Goal: Use online tool/utility: Utilize a website feature to perform a specific function

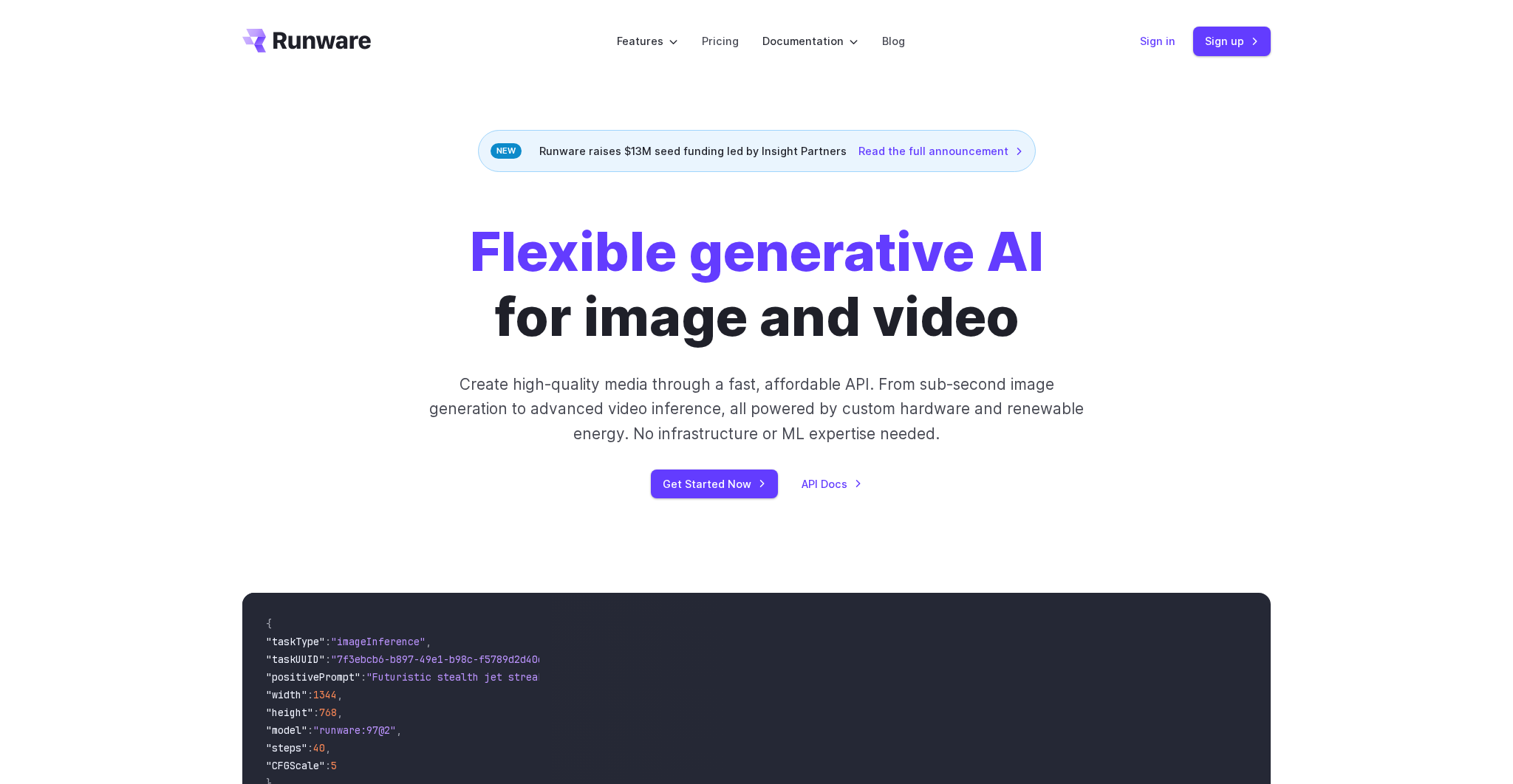
click at [1162, 48] on link "Sign in" at bounding box center [1157, 41] width 36 height 17
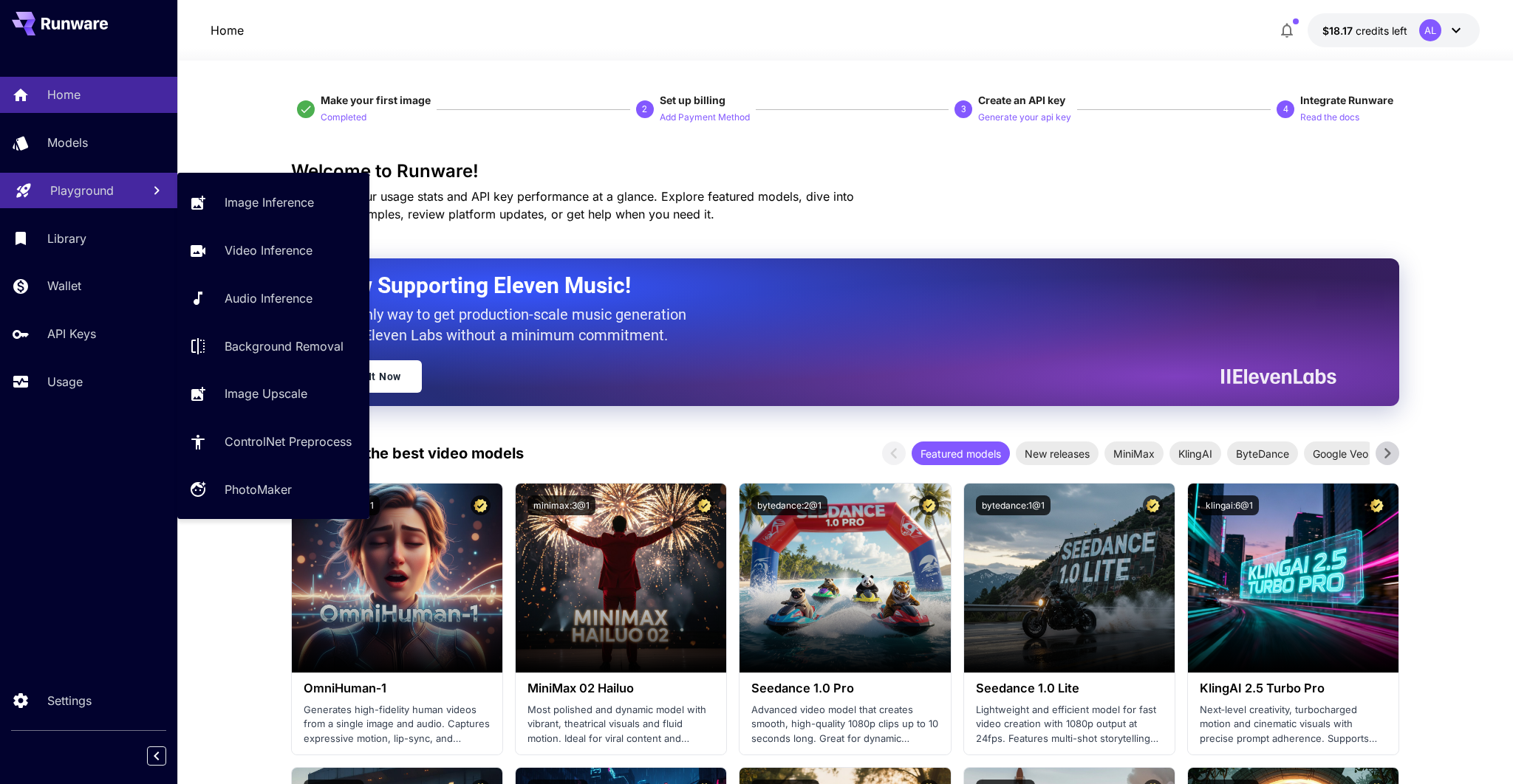
click at [123, 185] on div "Playground" at bounding box center [90, 190] width 79 height 17
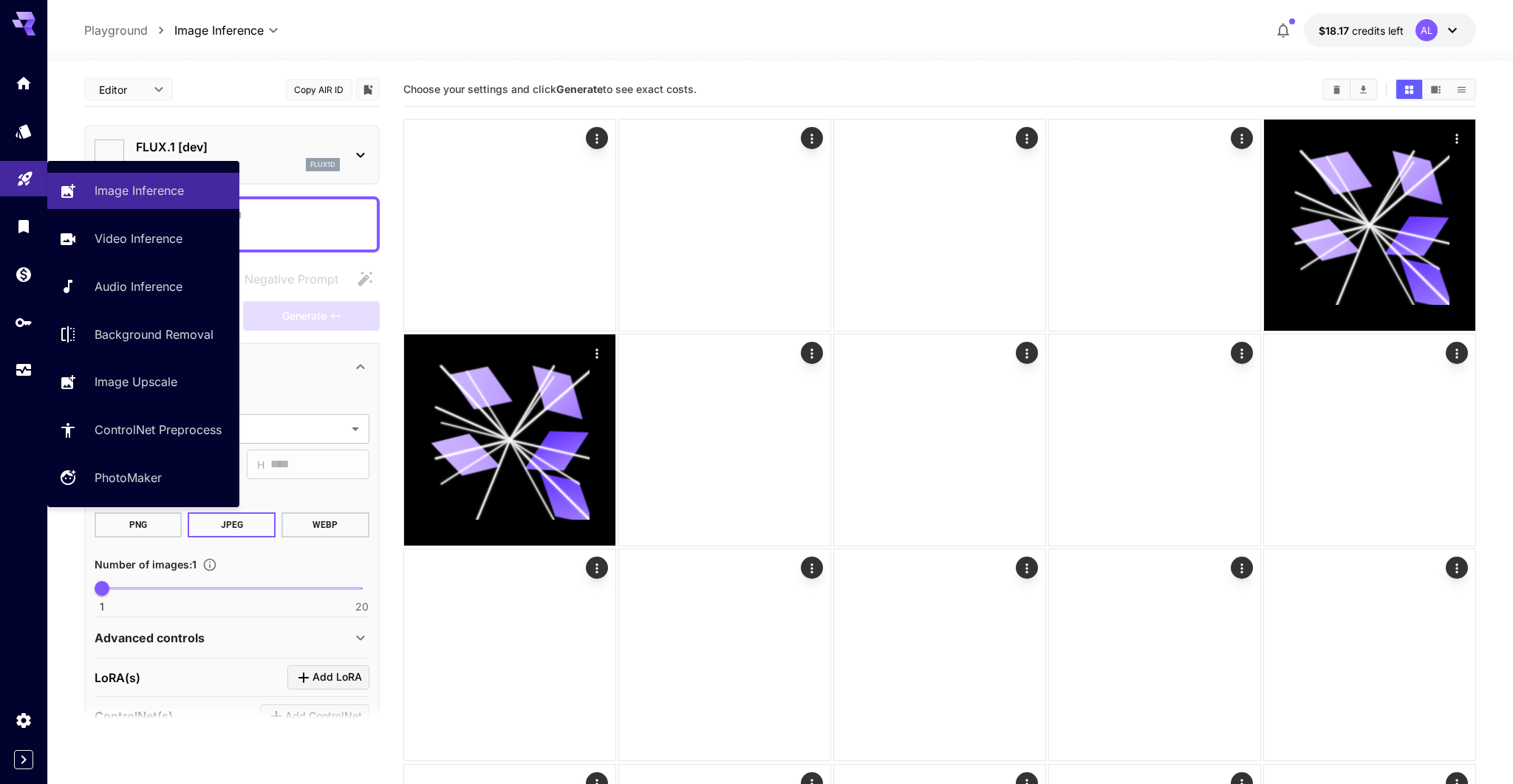
type input "**********"
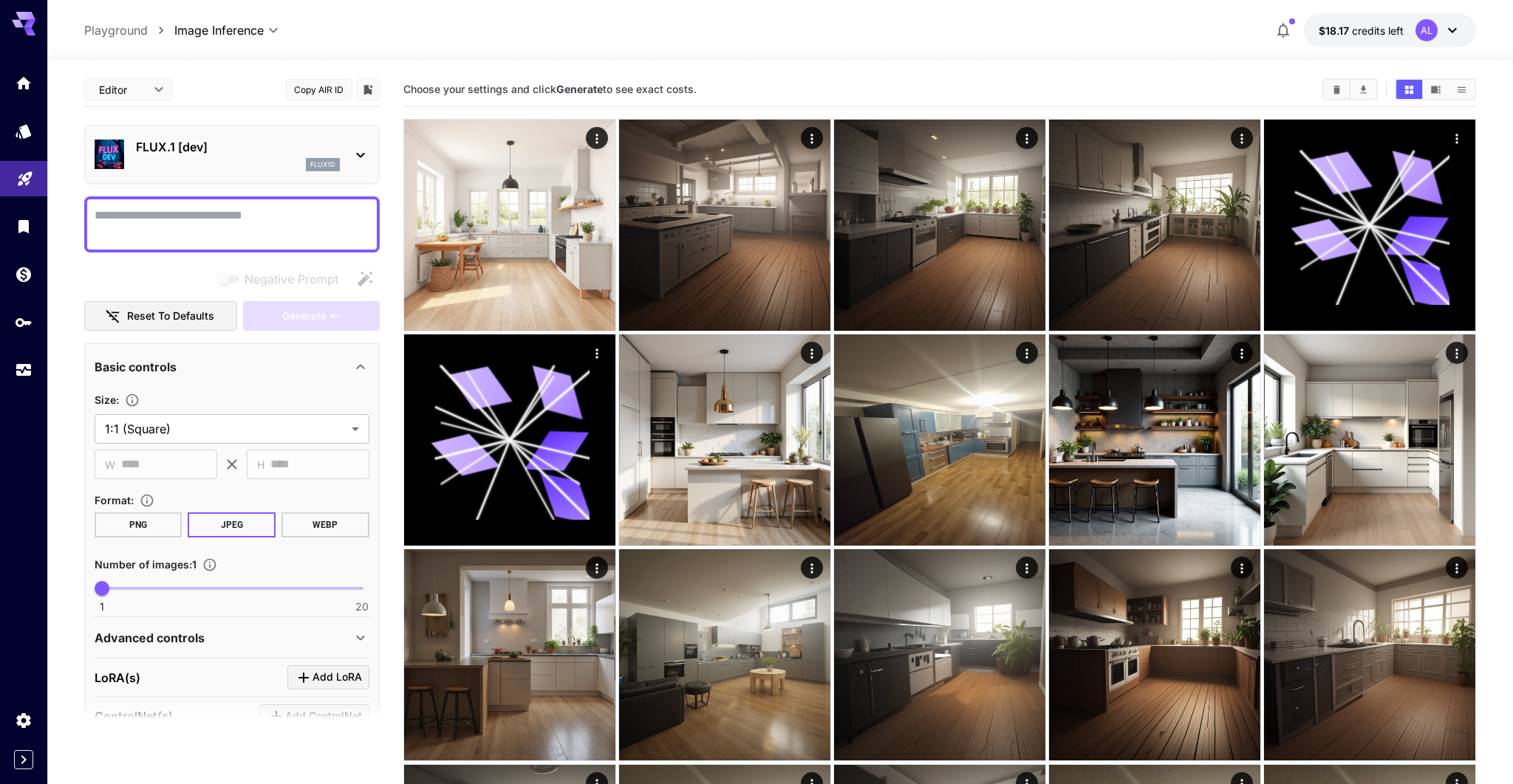
click at [187, 238] on textarea "Negative Prompt" at bounding box center [232, 224] width 275 height 36
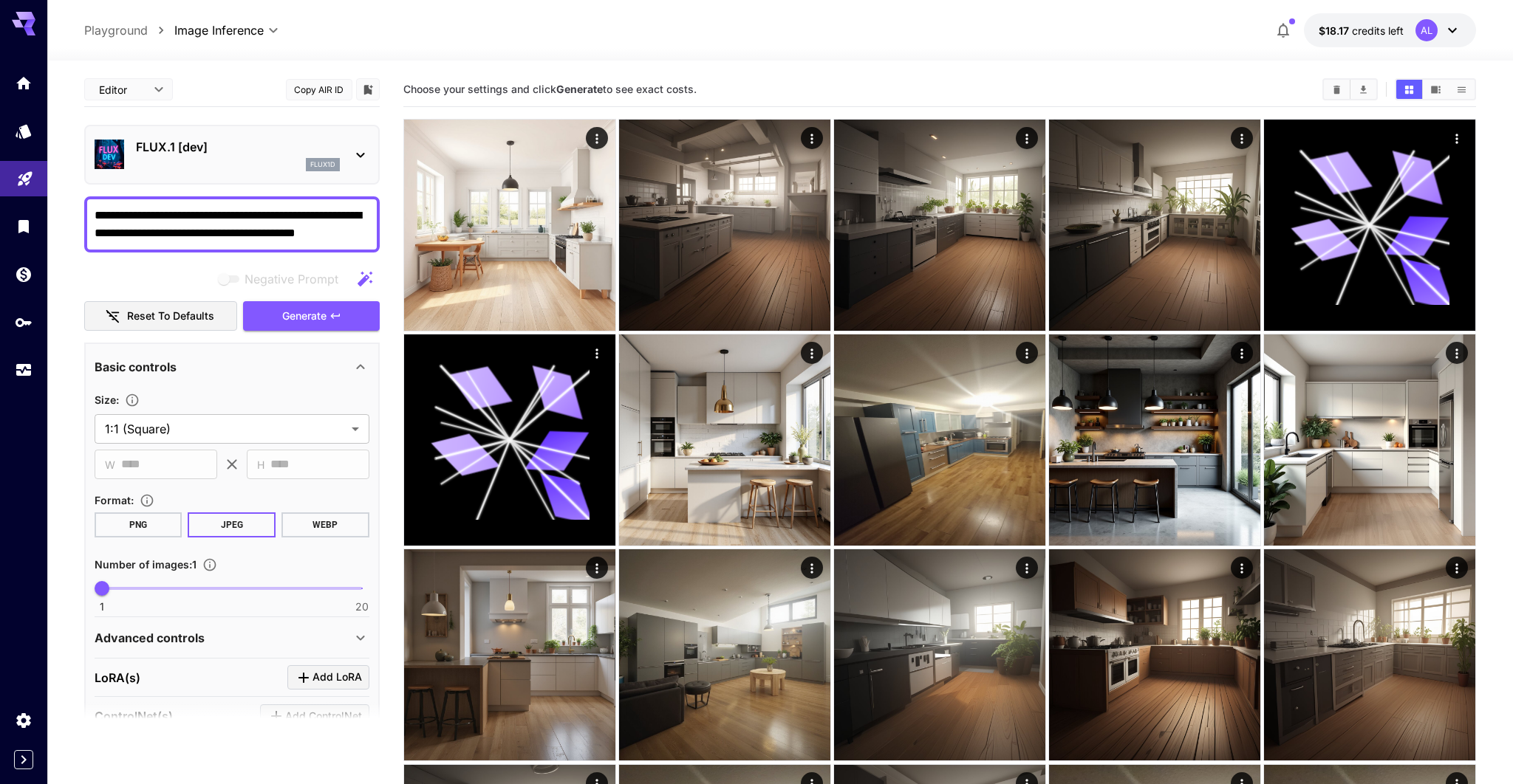
type textarea "**********"
type input "*"
drag, startPoint x: 99, startPoint y: 596, endPoint x: 156, endPoint y: 595, distance: 57.0
click at [156, 595] on span "5" at bounding box center [156, 589] width 15 height 15
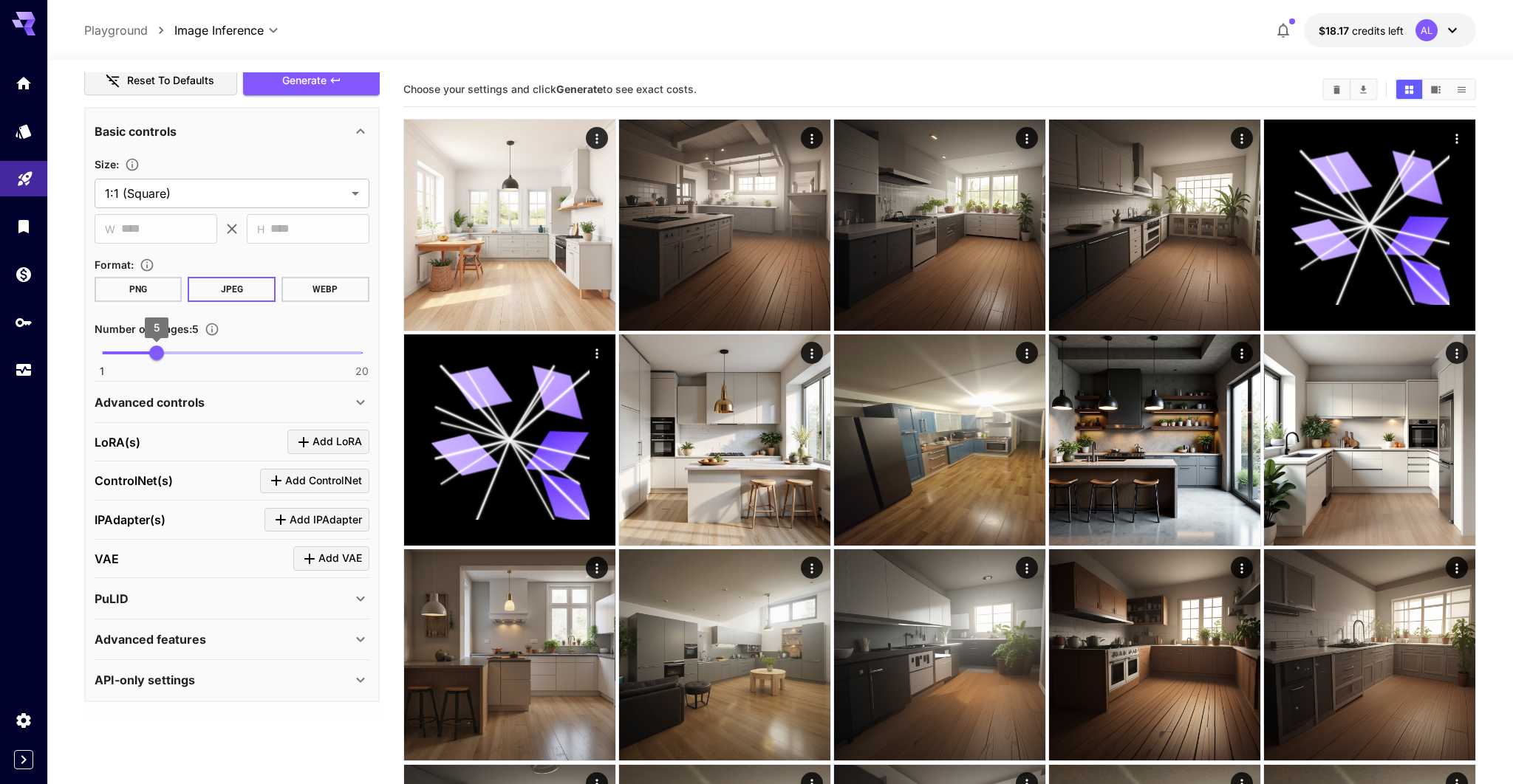
scroll to position [235, 0]
click at [314, 87] on span "Generate" at bounding box center [304, 82] width 45 height 18
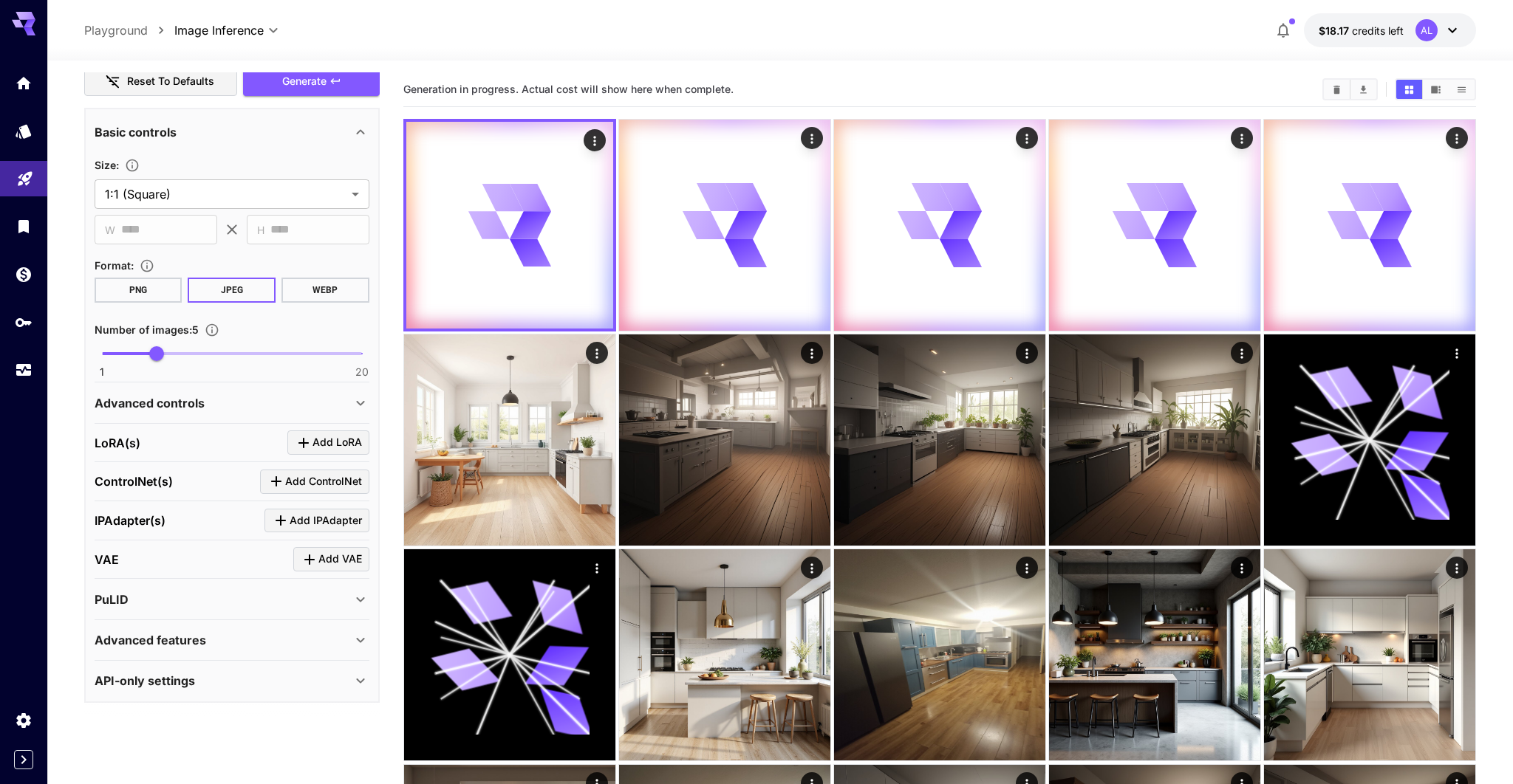
scroll to position [0, 0]
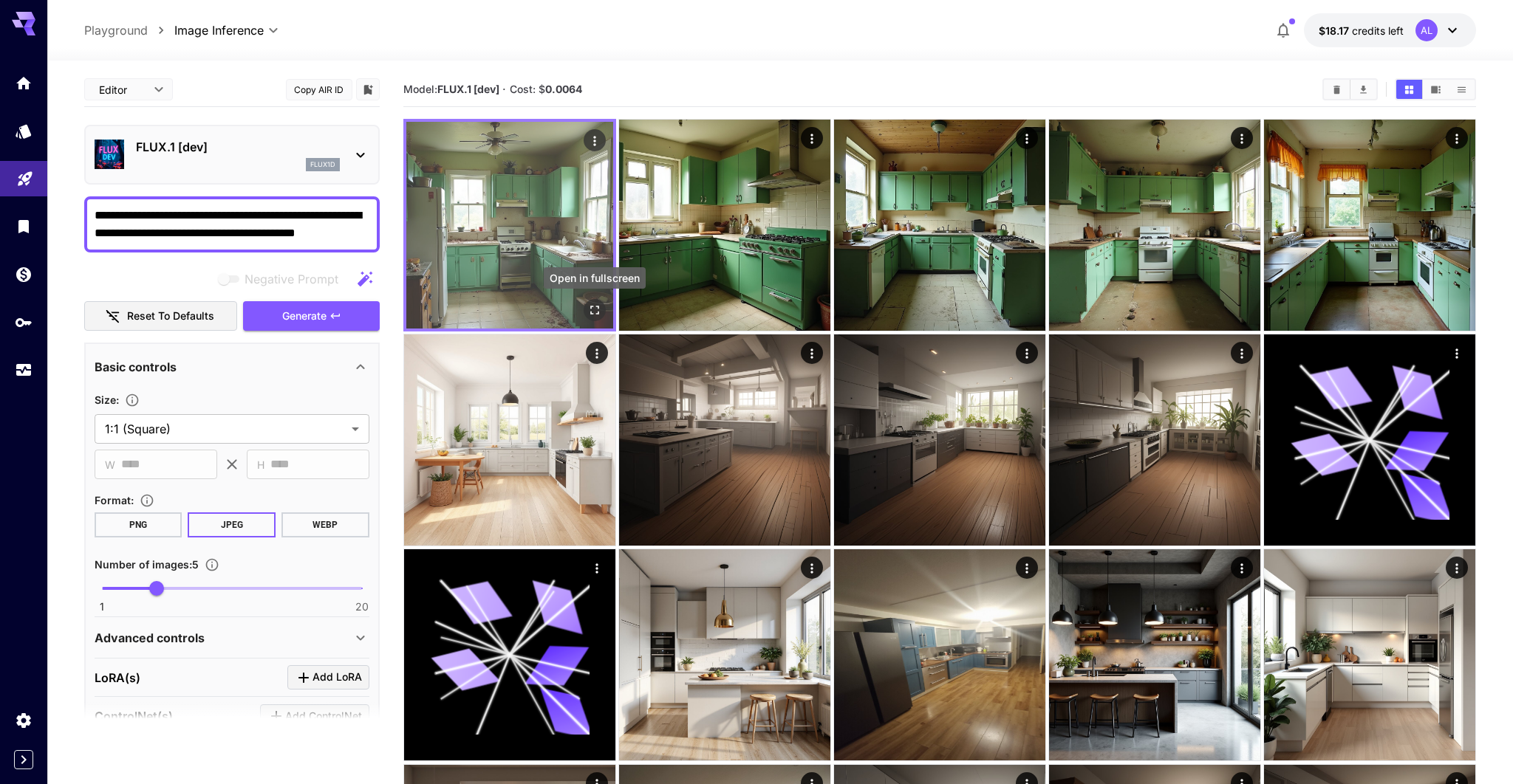
click at [603, 309] on button "Open in fullscreen" at bounding box center [594, 310] width 22 height 22
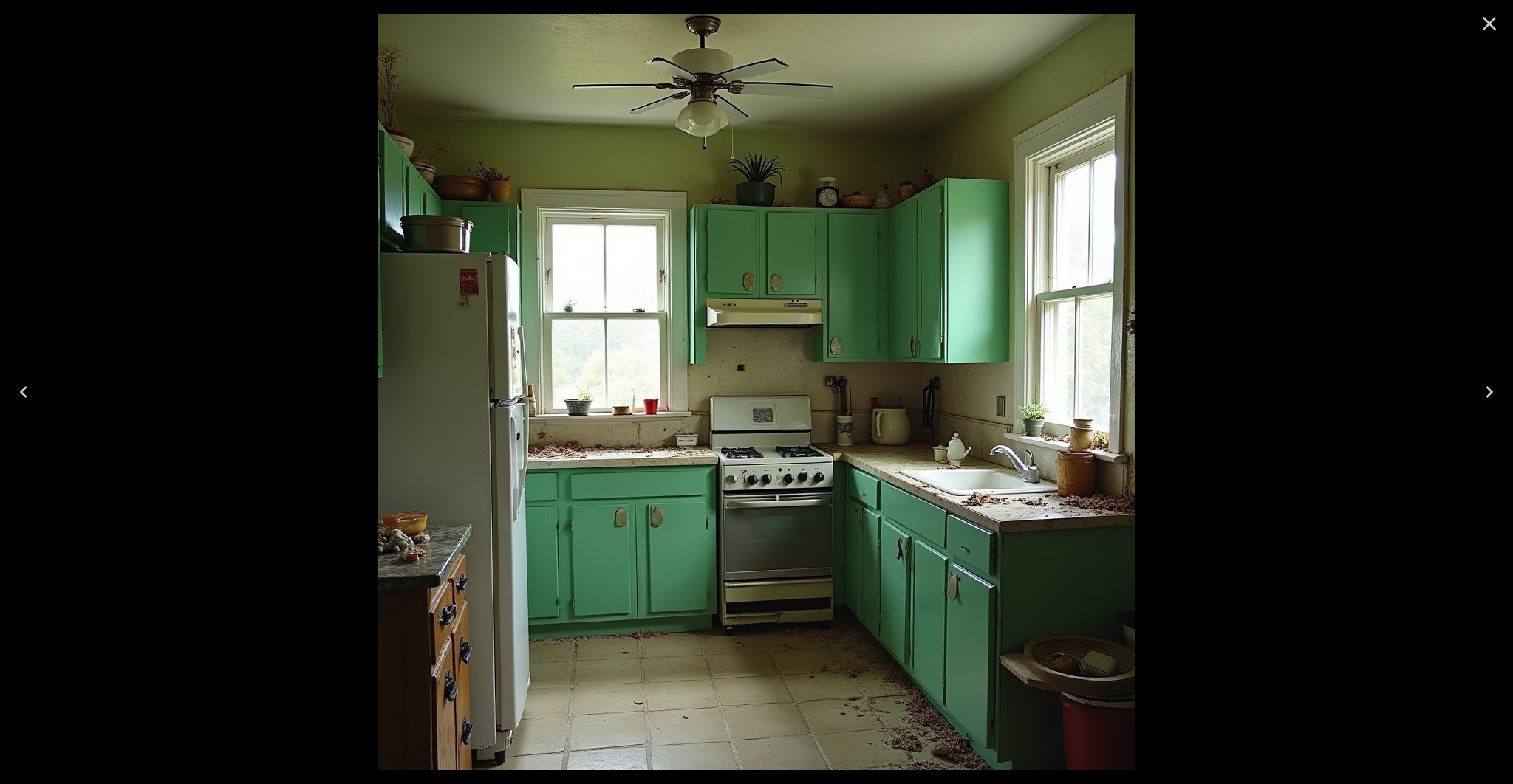
click at [1481, 31] on icon "Close" at bounding box center [1489, 23] width 24 height 24
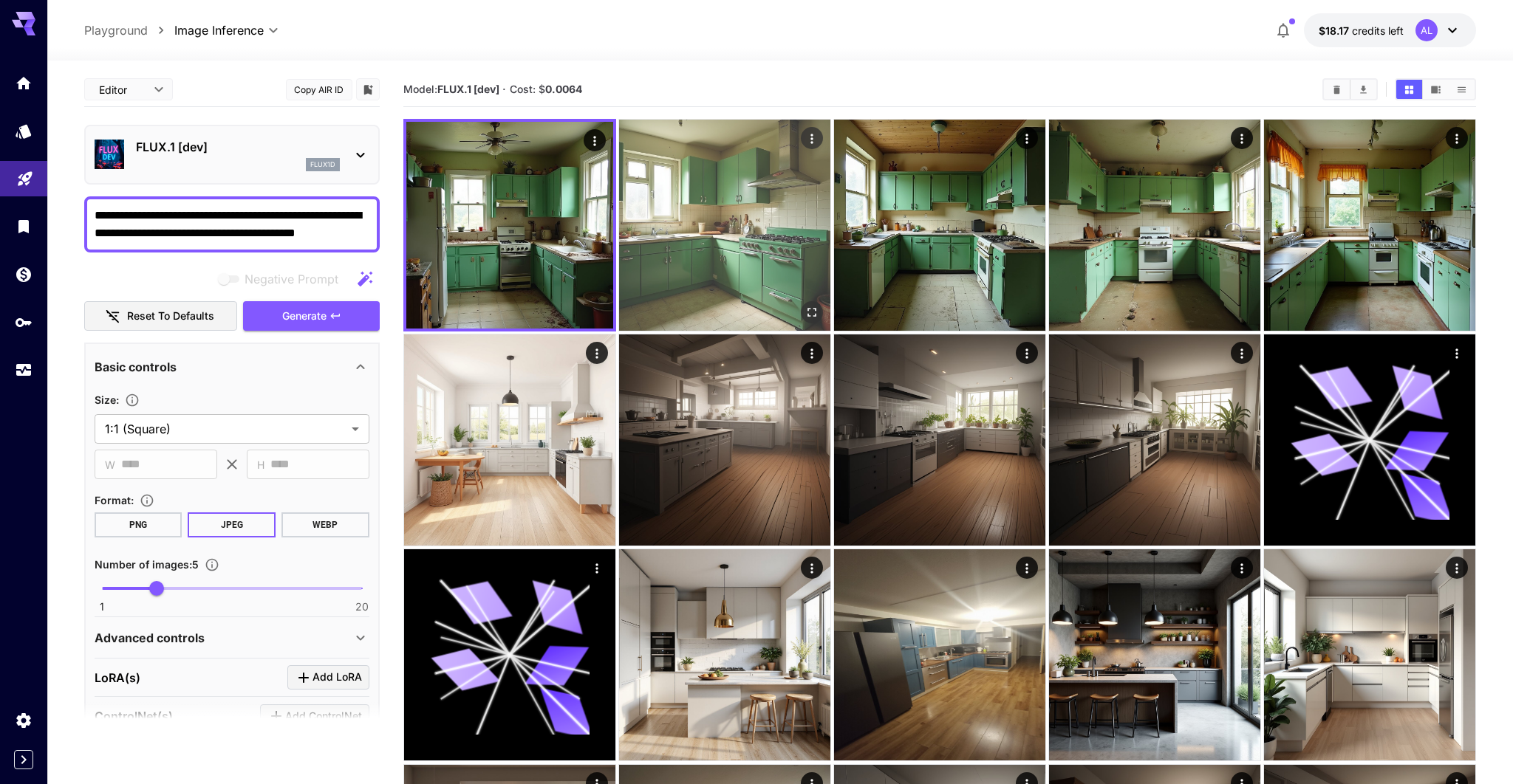
click at [745, 219] on img at bounding box center [724, 225] width 211 height 211
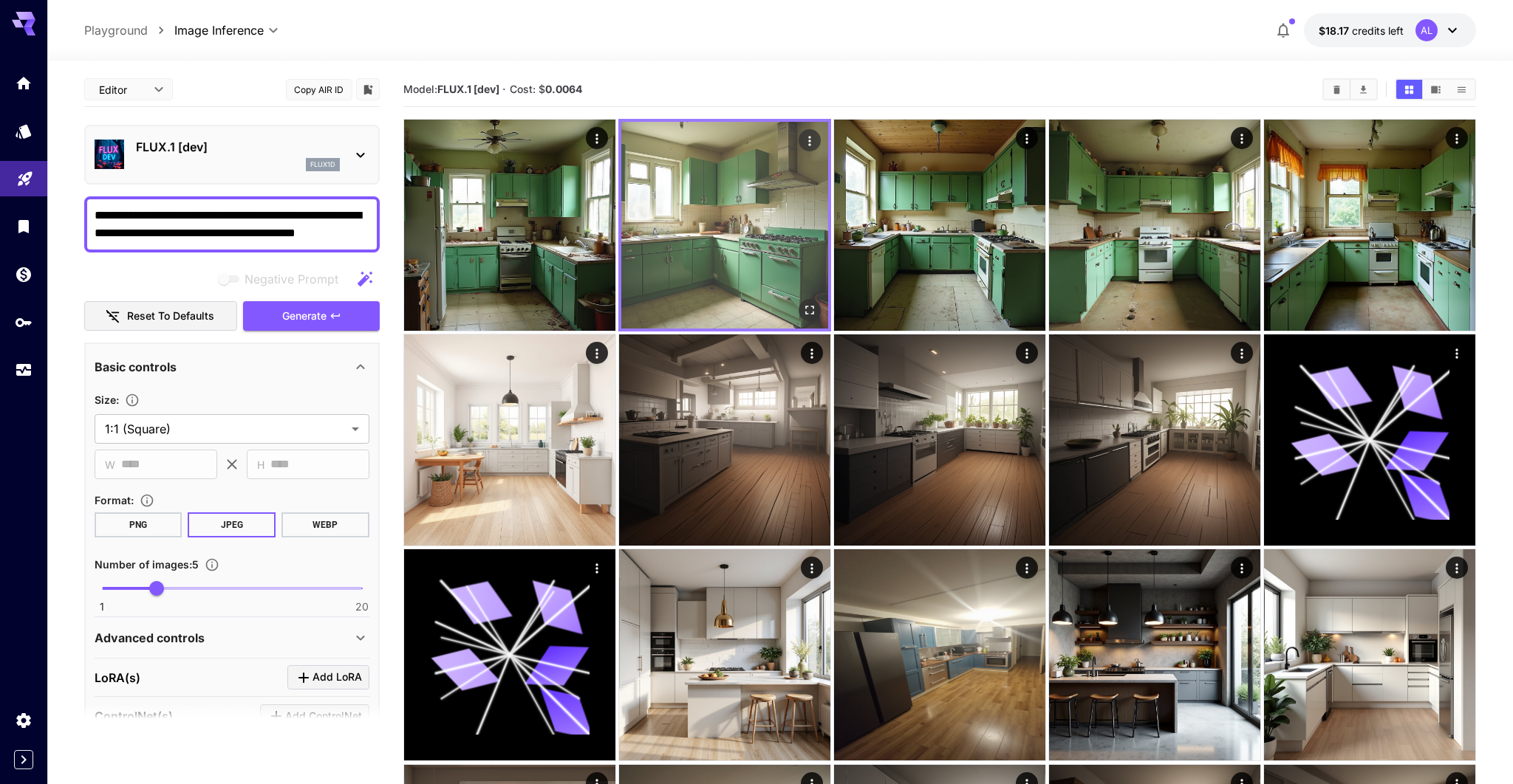
click at [812, 307] on icon "Open in fullscreen" at bounding box center [809, 310] width 9 height 9
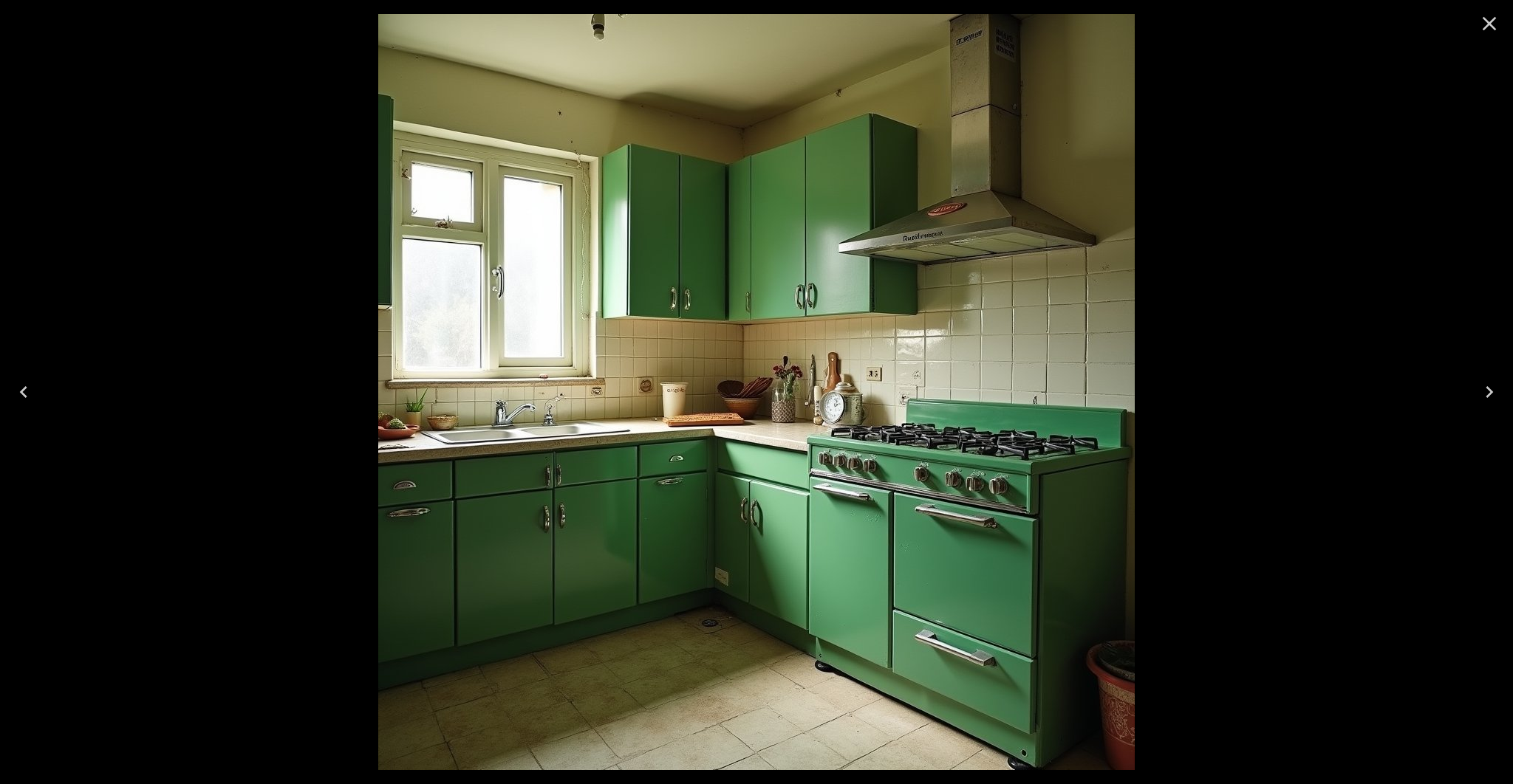
click at [1482, 22] on icon "Close" at bounding box center [1489, 23] width 24 height 24
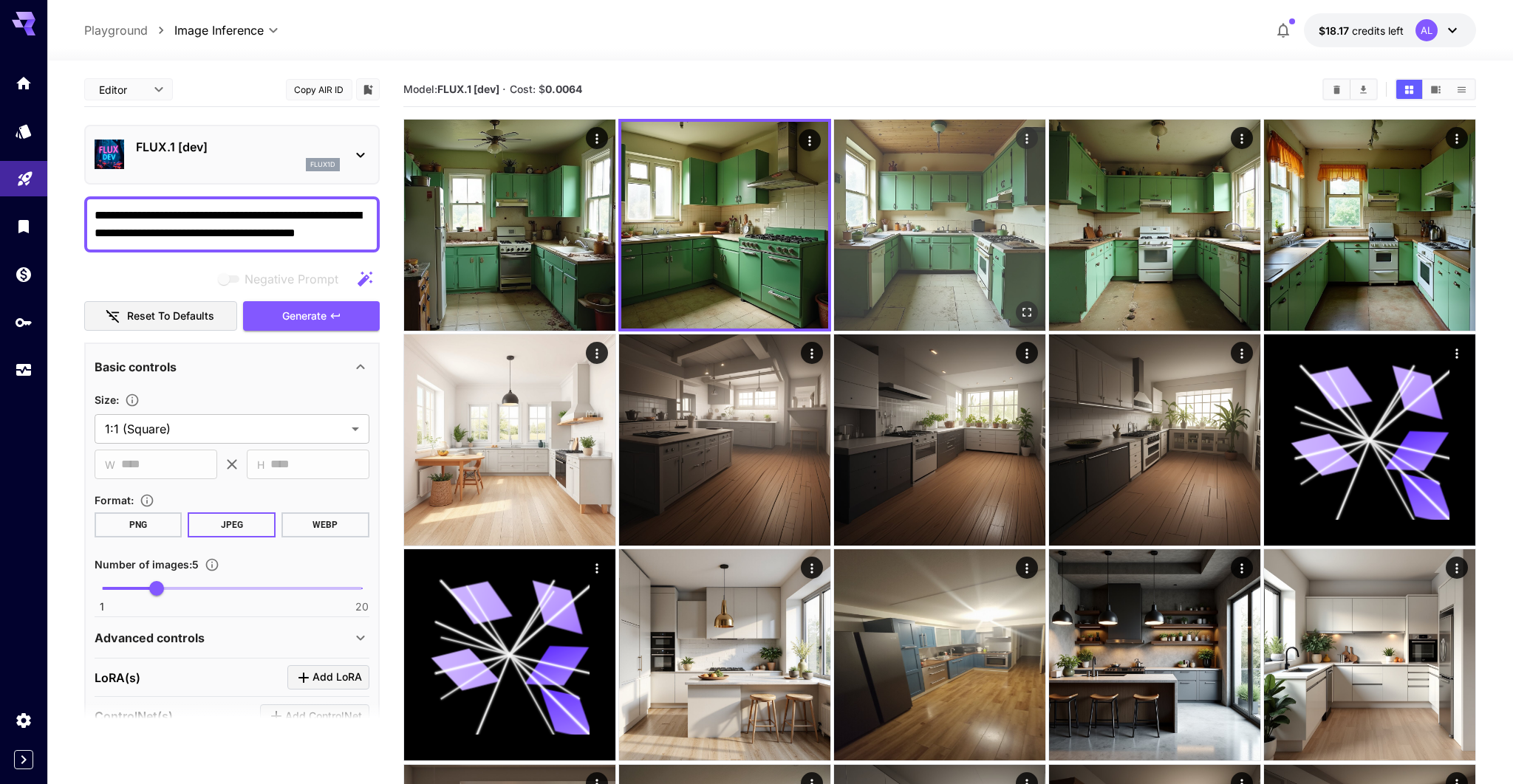
click at [924, 265] on img at bounding box center [939, 225] width 211 height 211
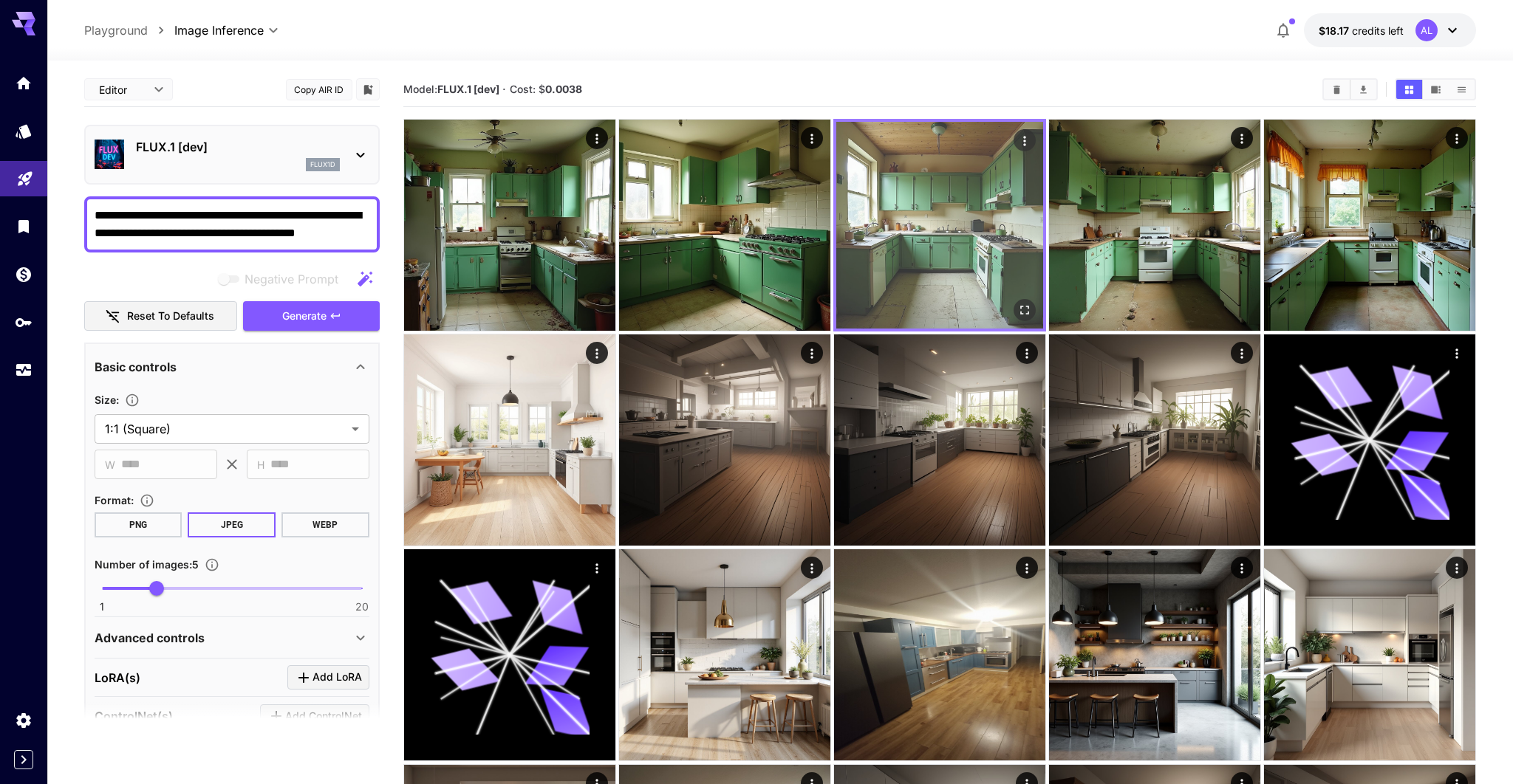
click at [938, 250] on img at bounding box center [940, 225] width 207 height 207
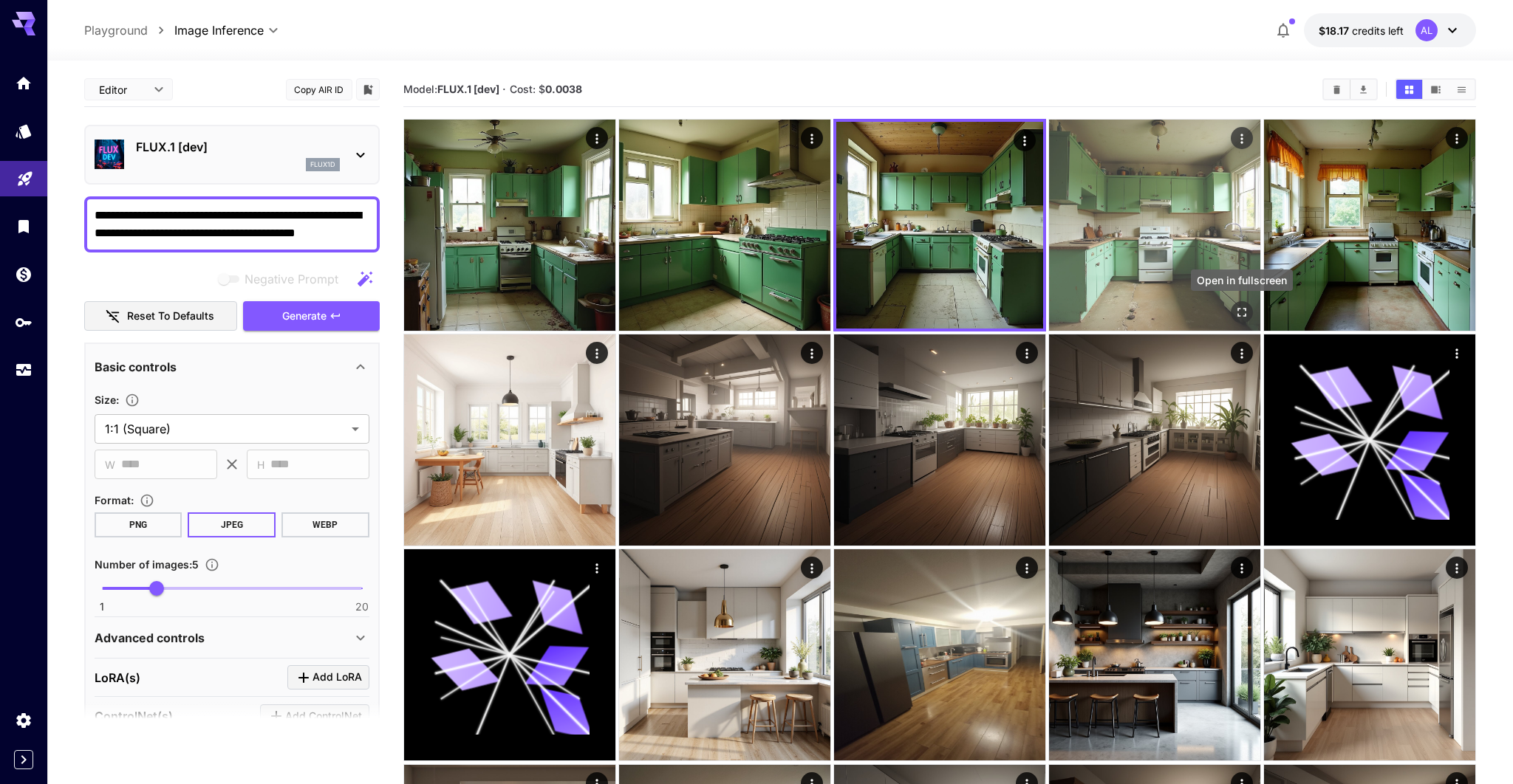
click at [1238, 308] on icon "Open in fullscreen" at bounding box center [1242, 313] width 15 height 15
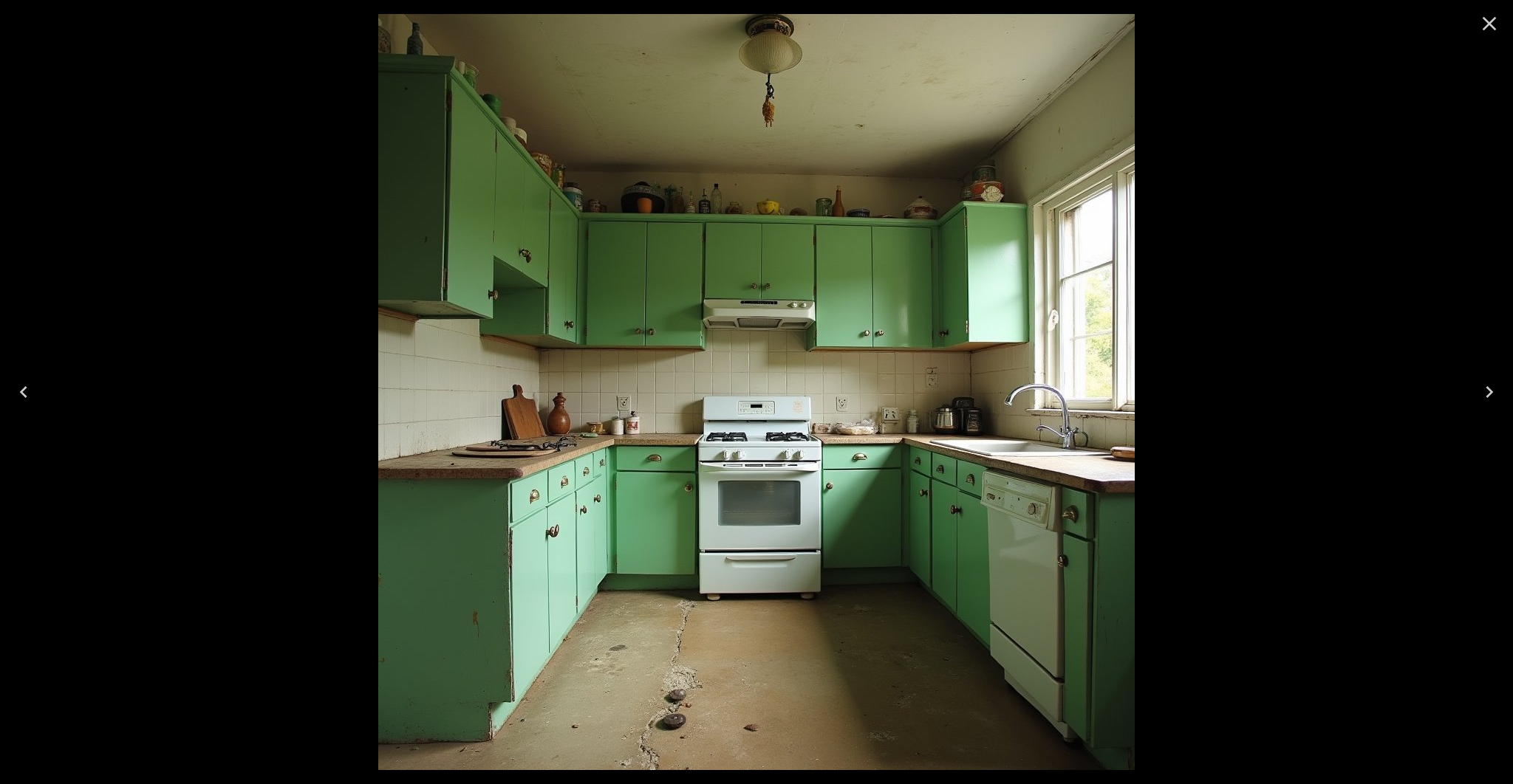
click at [847, 374] on img at bounding box center [756, 392] width 756 height 756
